Goal: Find contact information: Find contact information

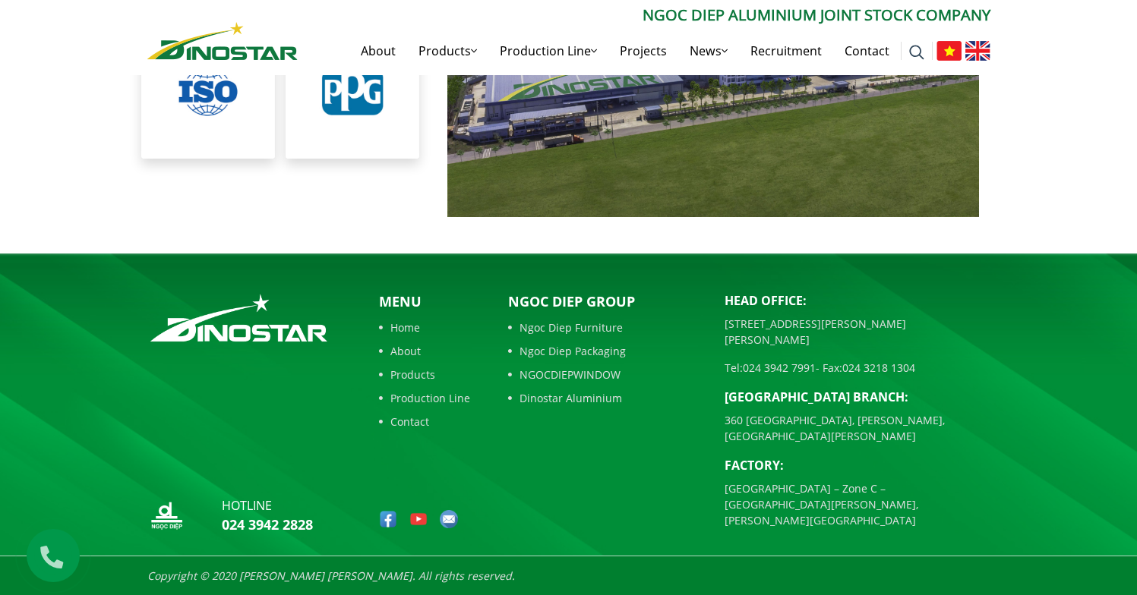
scroll to position [5339, 0]
click at [982, 50] on img at bounding box center [977, 51] width 25 height 20
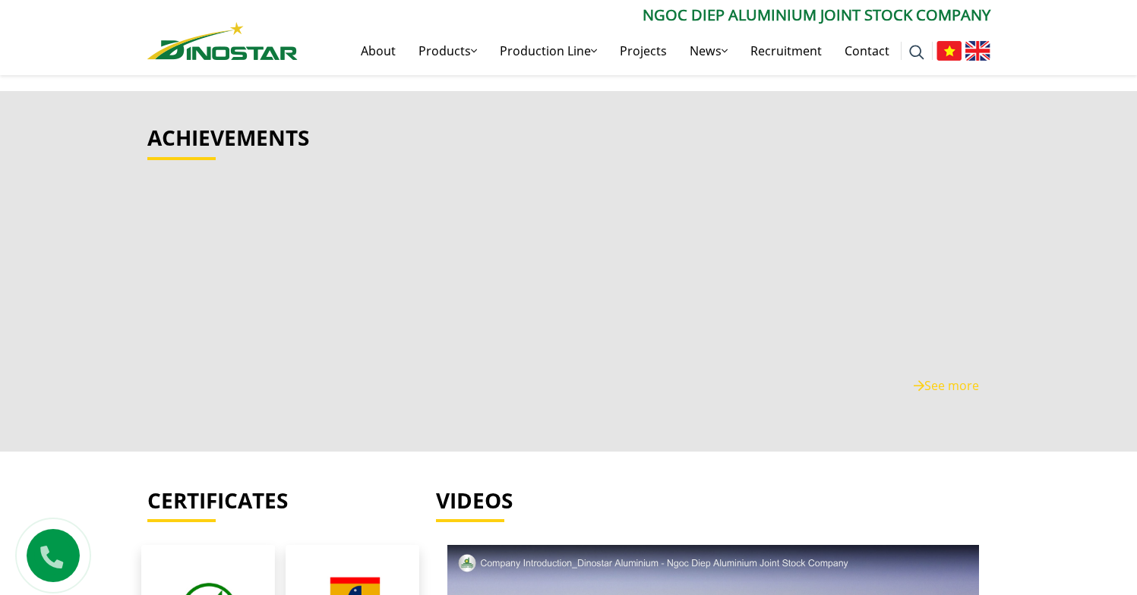
scroll to position [3415, 0]
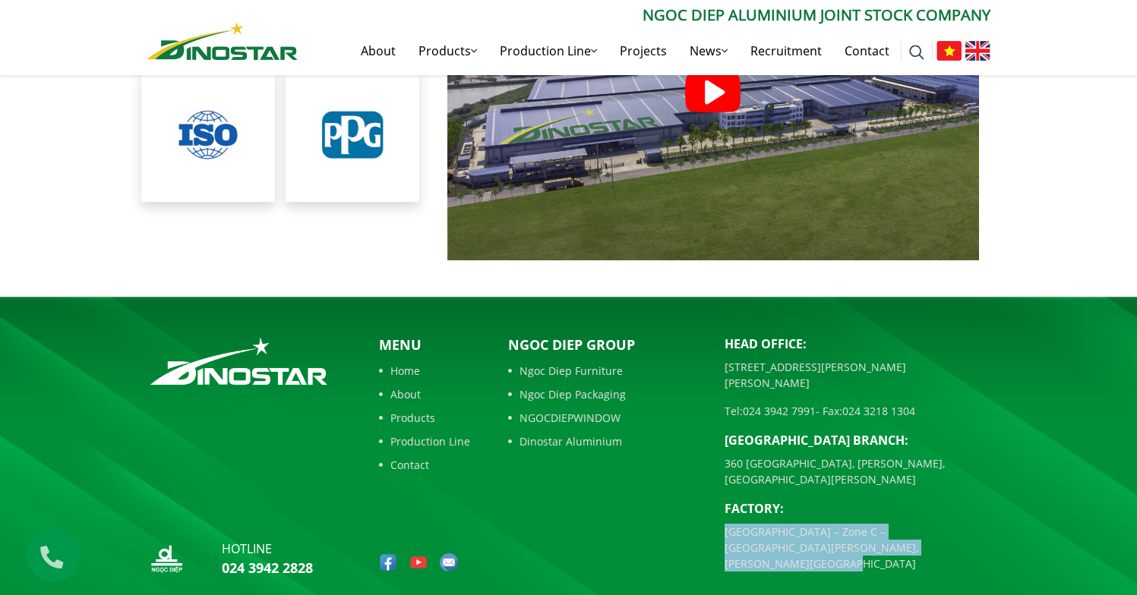
drag, startPoint x: 733, startPoint y: 505, endPoint x: 915, endPoint y: 531, distance: 183.3
click at [915, 531] on div "Head Office: [STREET_ADDRESS][PERSON_NAME][PERSON_NAME] Tel: [PHONE_NUMBER] - F…" at bounding box center [857, 459] width 289 height 249
copy p "[GEOGRAPHIC_DATA] – Zone C – [GEOGRAPHIC_DATA][PERSON_NAME], [PERSON_NAME][GEOG…"
click at [929, 524] on p "[GEOGRAPHIC_DATA] – Zone C – [GEOGRAPHIC_DATA][PERSON_NAME], [PERSON_NAME][GEOG…" at bounding box center [857, 548] width 266 height 48
drag, startPoint x: 821, startPoint y: 502, endPoint x: 810, endPoint y: 519, distance: 20.4
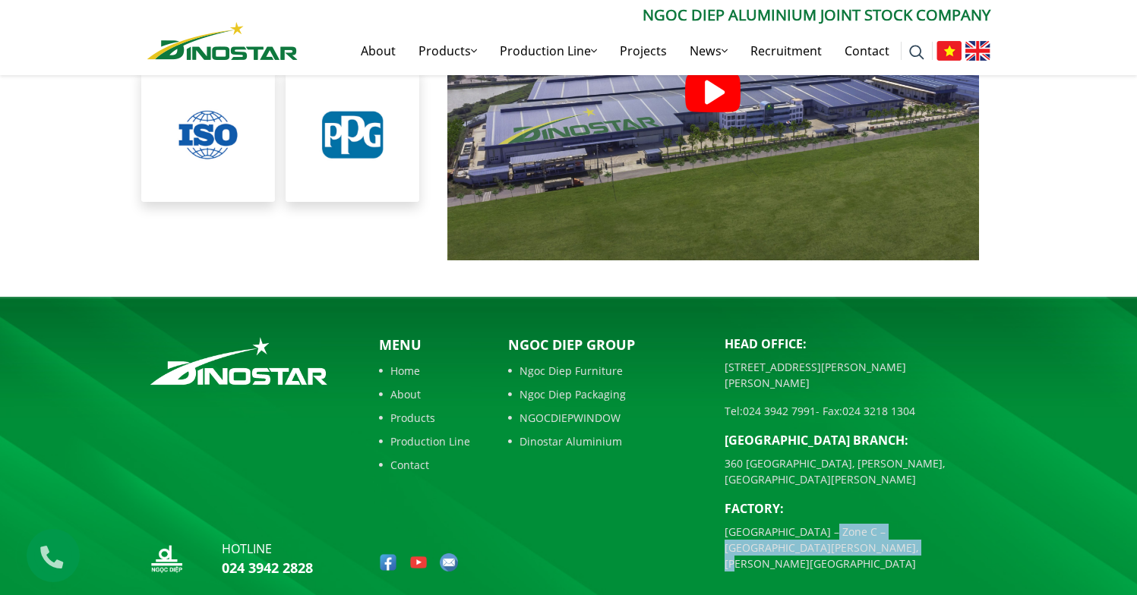
click at [810, 524] on p "[GEOGRAPHIC_DATA] – Zone C – [GEOGRAPHIC_DATA][PERSON_NAME], [PERSON_NAME][GEOG…" at bounding box center [857, 548] width 266 height 48
copy p "[GEOGRAPHIC_DATA], [PERSON_NAME] Commune"
drag, startPoint x: 742, startPoint y: 504, endPoint x: 822, endPoint y: 506, distance: 79.7
click at [822, 506] on div "Head Office: [STREET_ADDRESS][PERSON_NAME][PERSON_NAME] Tel: [PHONE_NUMBER] - F…" at bounding box center [857, 459] width 289 height 249
copy p "C2 Road – Zone C –"
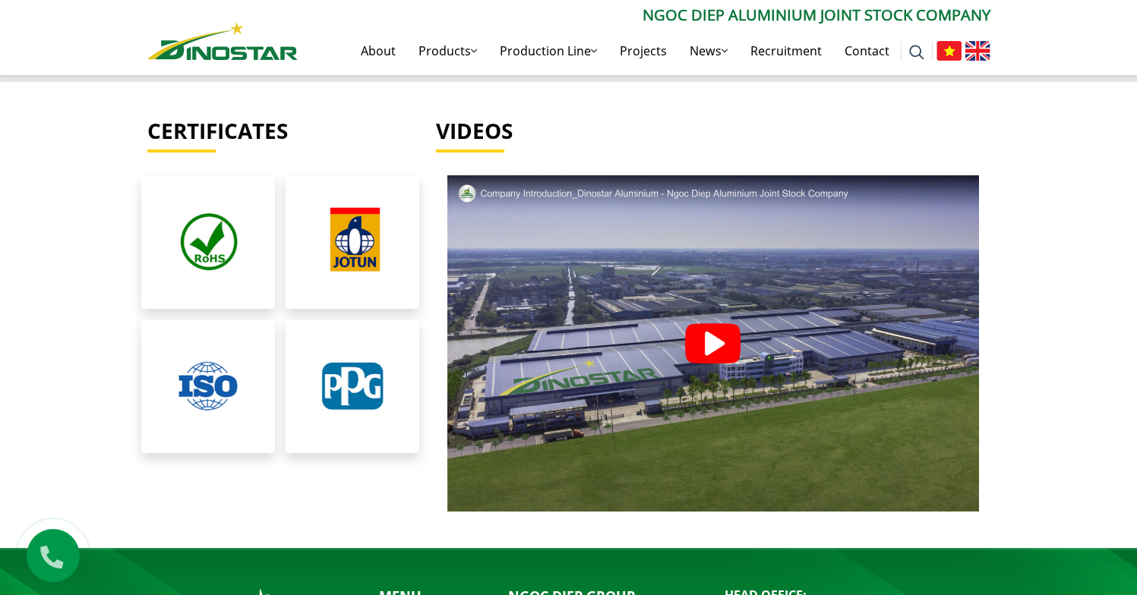
scroll to position [3163, 0]
